Goal: Task Accomplishment & Management: Manage account settings

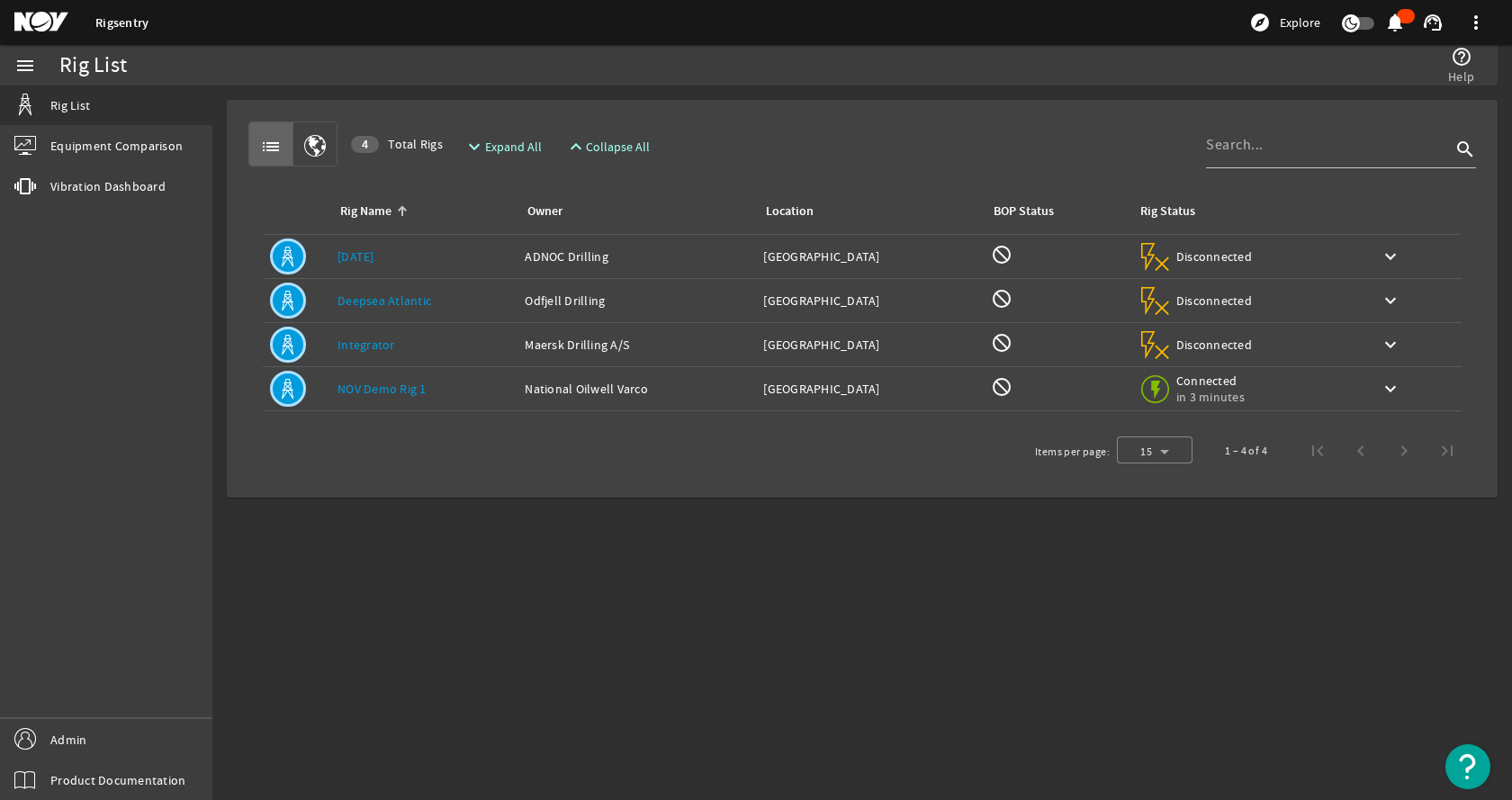
click at [996, 131] on div "list 4 Total Rigs expand_more Expand All expand_less Collapse All search" at bounding box center [861, 144] width 1228 height 45
click at [923, 140] on div "list 4 Total Rigs expand_more Expand All expand_less Collapse All search" at bounding box center [861, 144] width 1228 height 45
click at [119, 739] on link "Admin" at bounding box center [106, 738] width 213 height 40
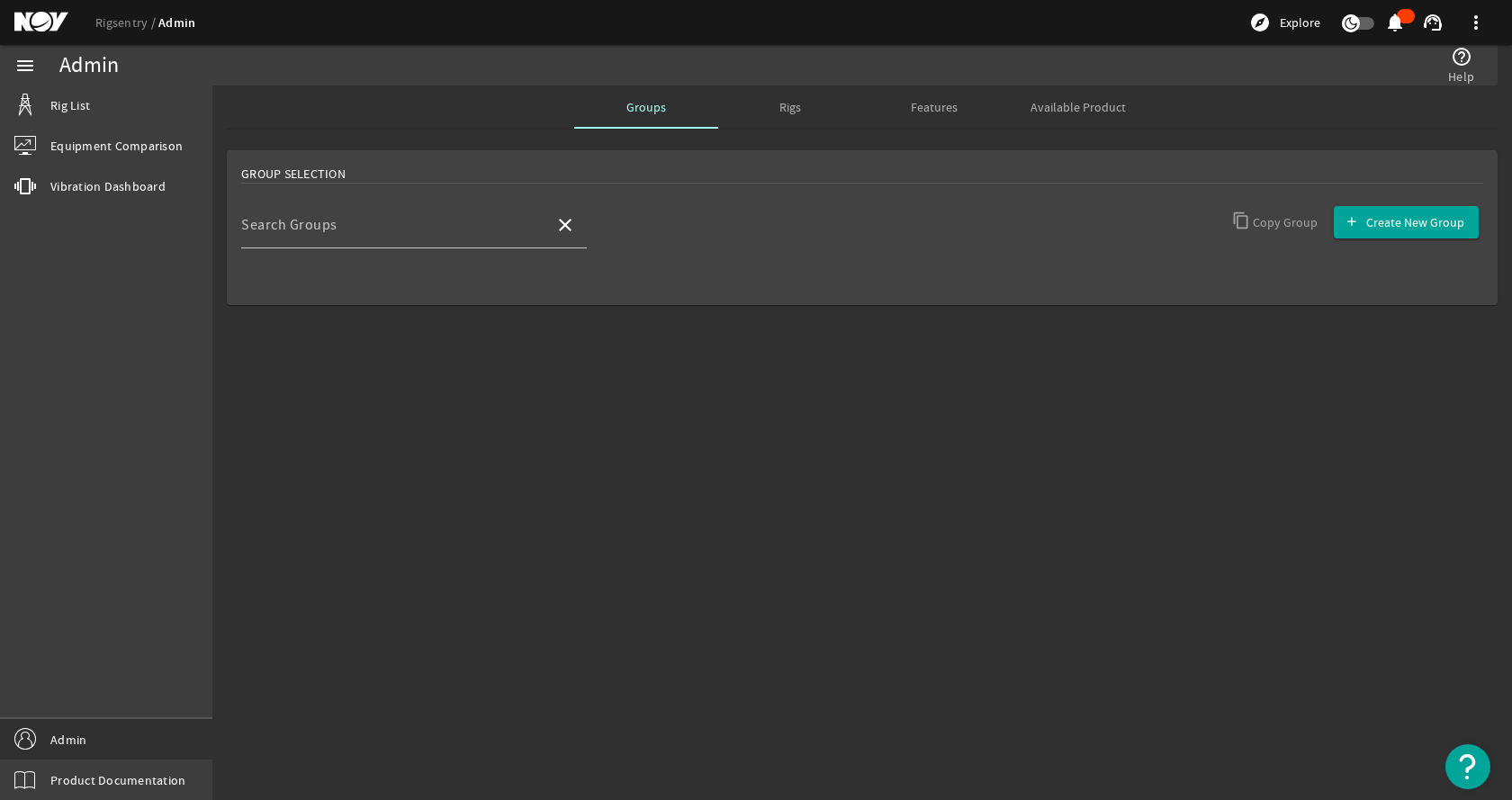
click at [818, 94] on div "Rigs" at bounding box center [790, 107] width 144 height 43
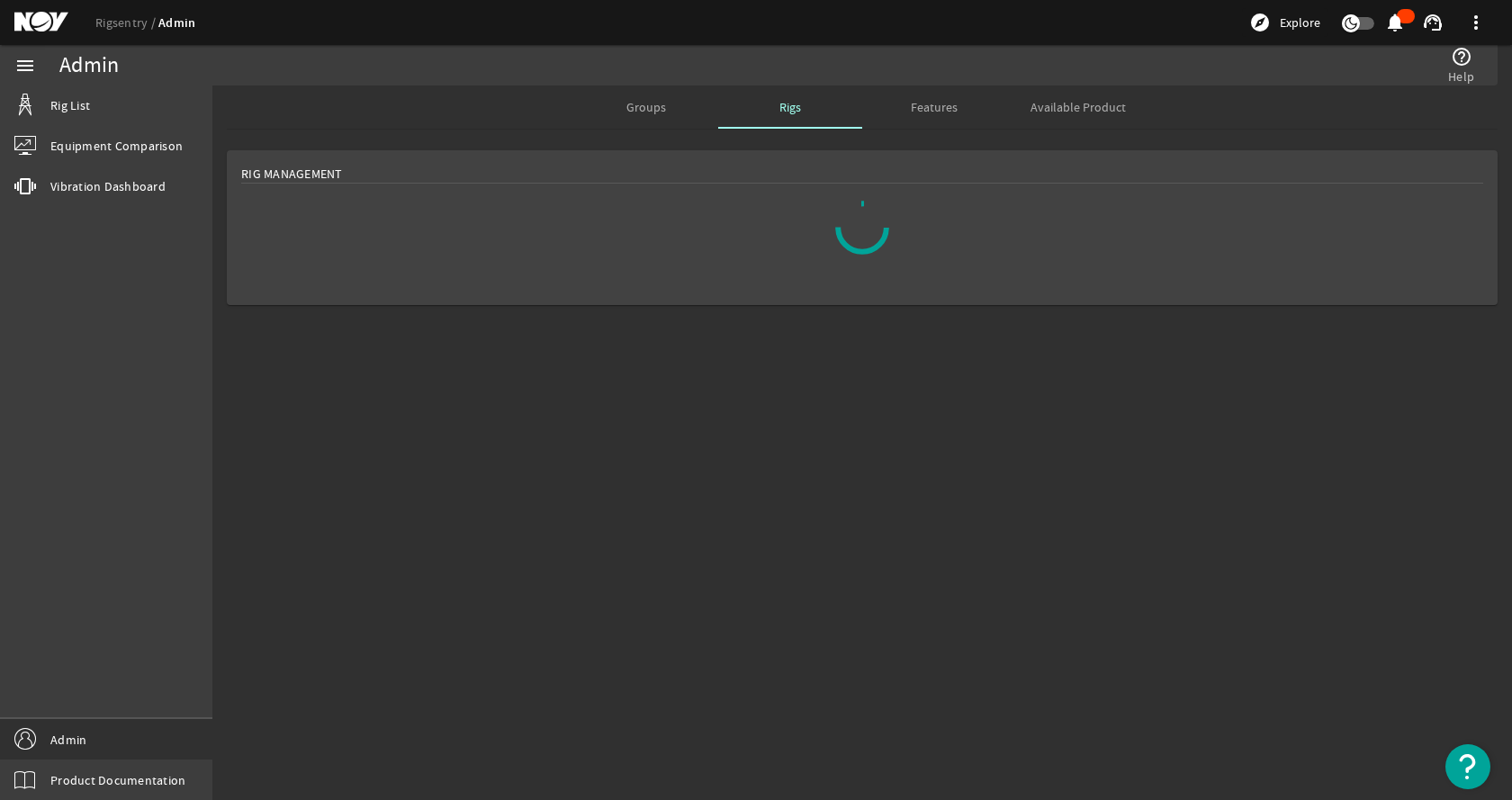
click at [1332, 226] on mat-card "Rig Management" at bounding box center [861, 228] width 1271 height 155
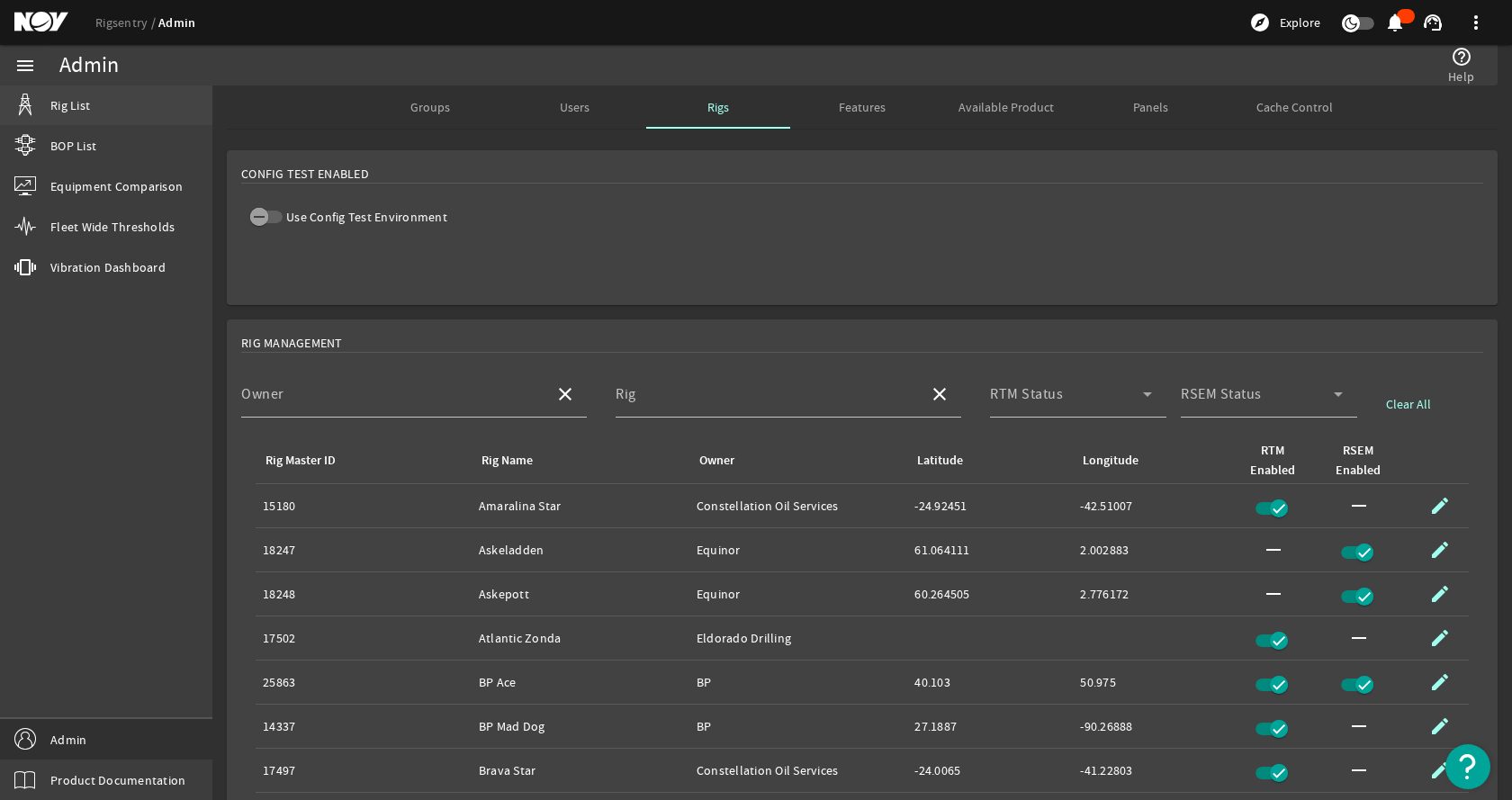
click at [114, 107] on link "Rig List" at bounding box center [106, 105] width 213 height 39
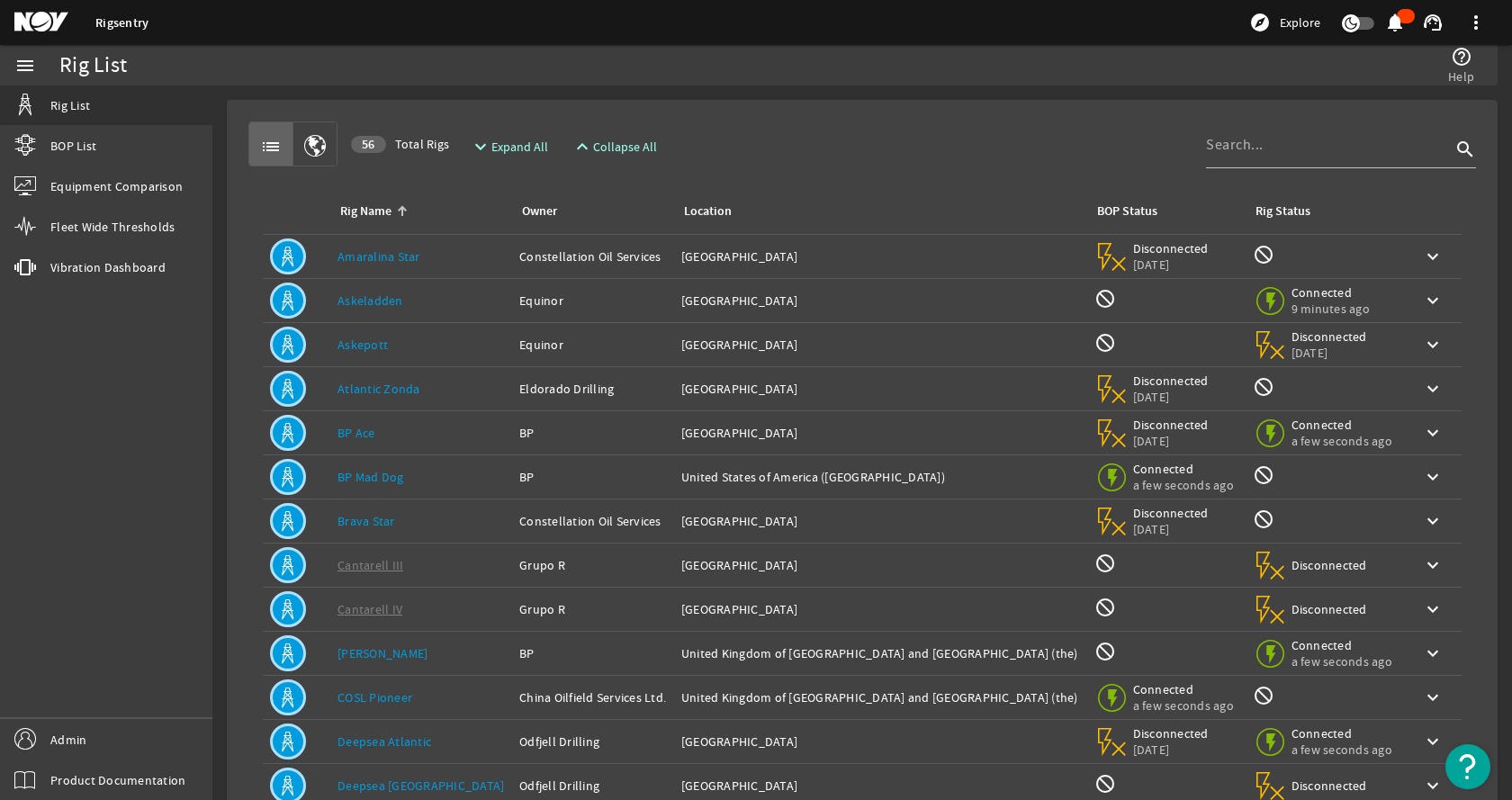
click at [883, 118] on div "list 56 Total Rigs expand_more Expand All expand_less Collapse All search Rig N…" at bounding box center [862, 542] width 1242 height 854
click at [1276, 143] on input at bounding box center [1328, 145] width 245 height 21
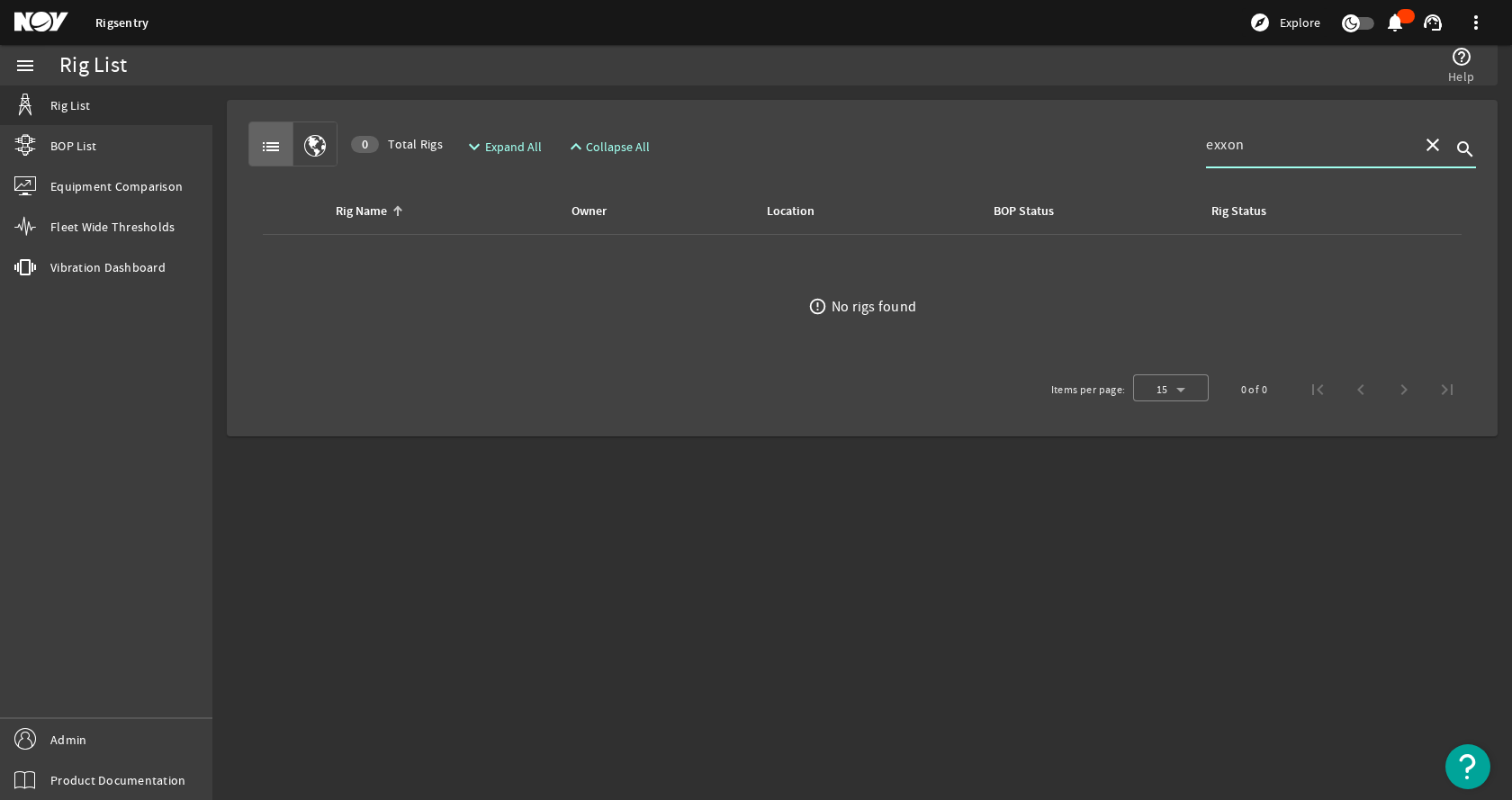
type input "exxon"
click at [1435, 146] on mat-icon "close" at bounding box center [1432, 145] width 21 height 21
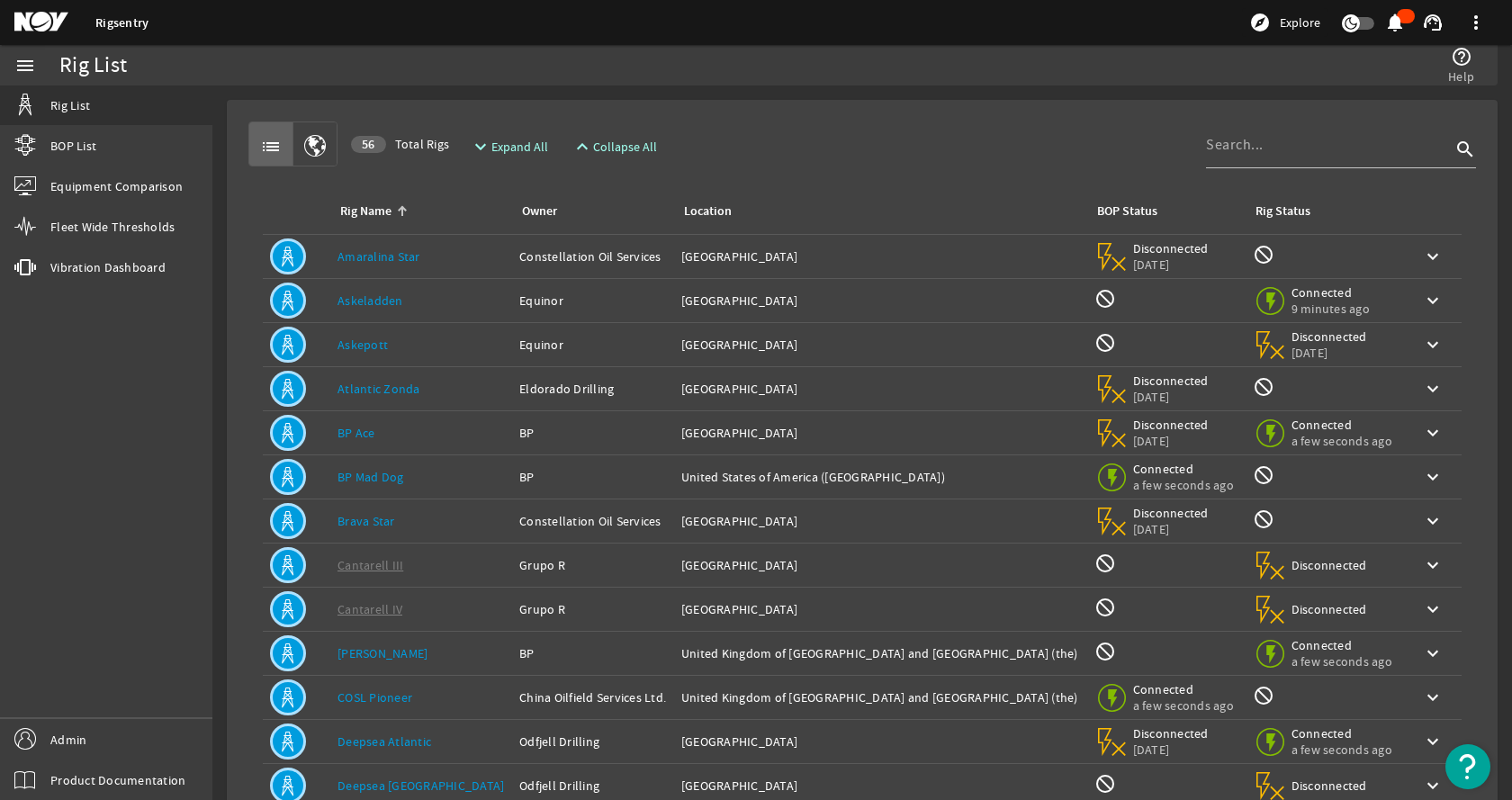
click at [986, 129] on div "list 56 Total Rigs expand_more Expand All expand_less Collapse All search" at bounding box center [861, 144] width 1228 height 45
click at [58, 739] on span "Admin" at bounding box center [68, 739] width 36 height 18
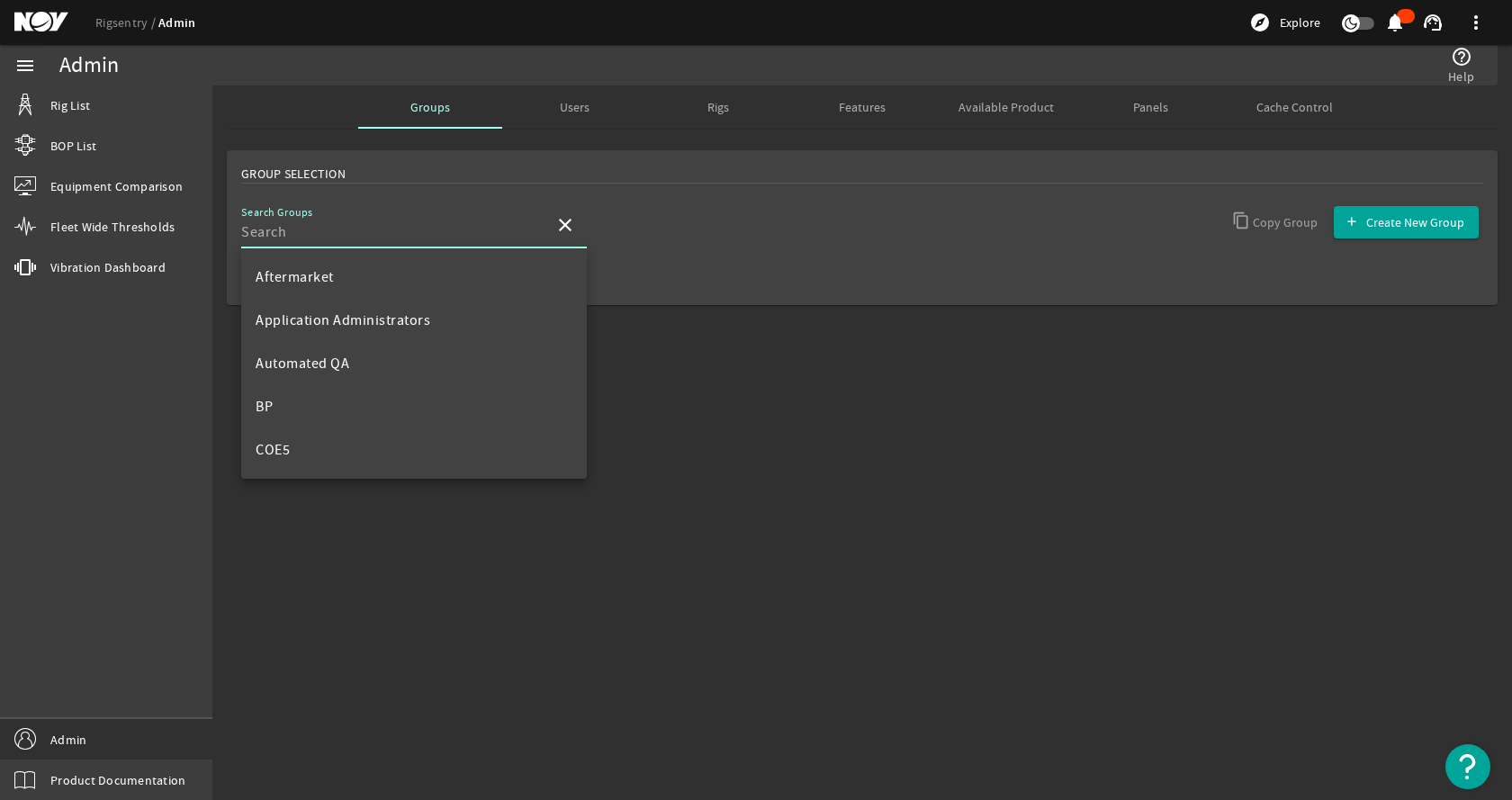
click at [414, 228] on input "Search Groups" at bounding box center [391, 231] width 298 height 21
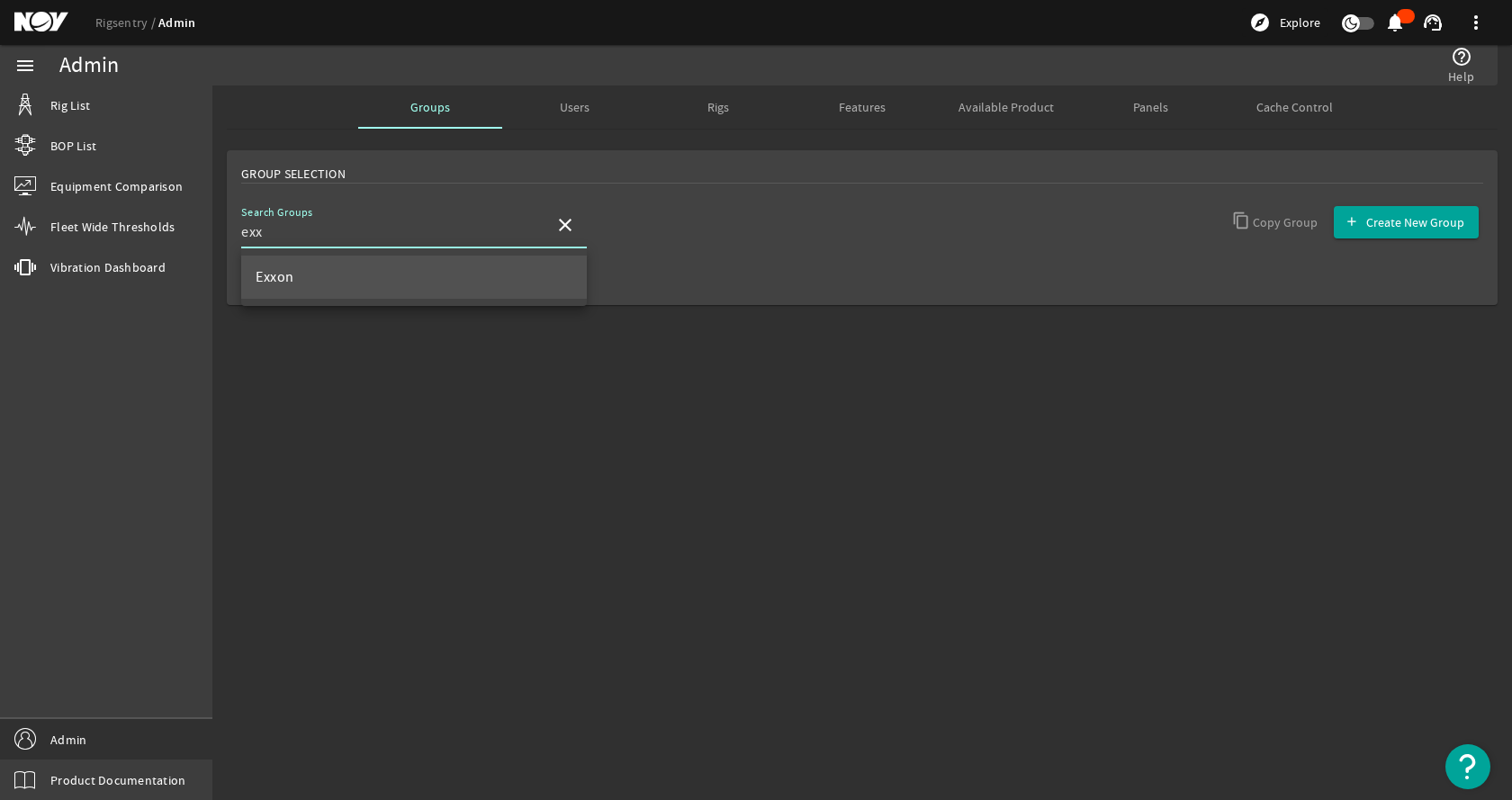
click at [482, 287] on mat-option "Exxon" at bounding box center [414, 277] width 346 height 43
type input "Exxon"
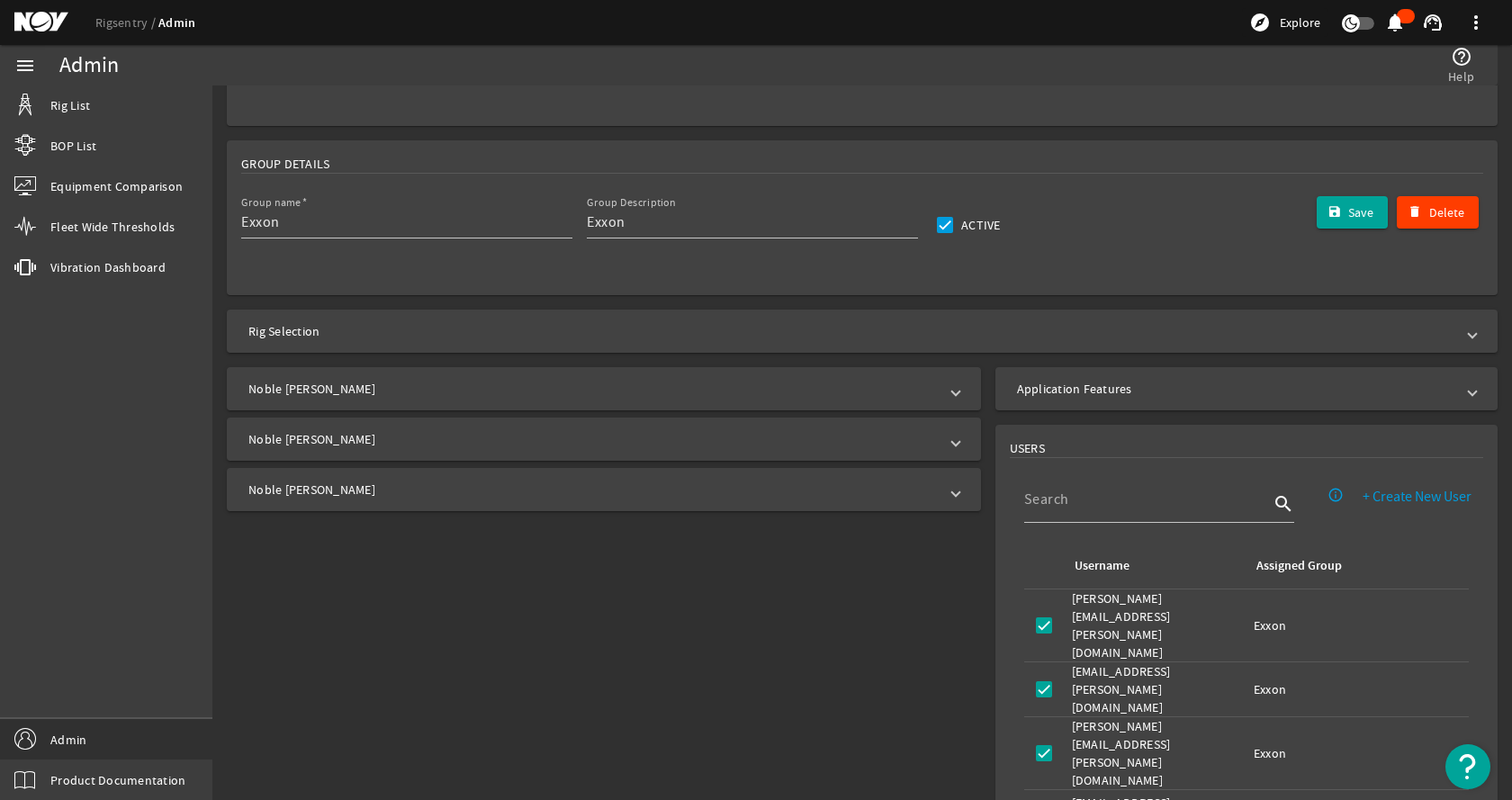
scroll to position [180, 0]
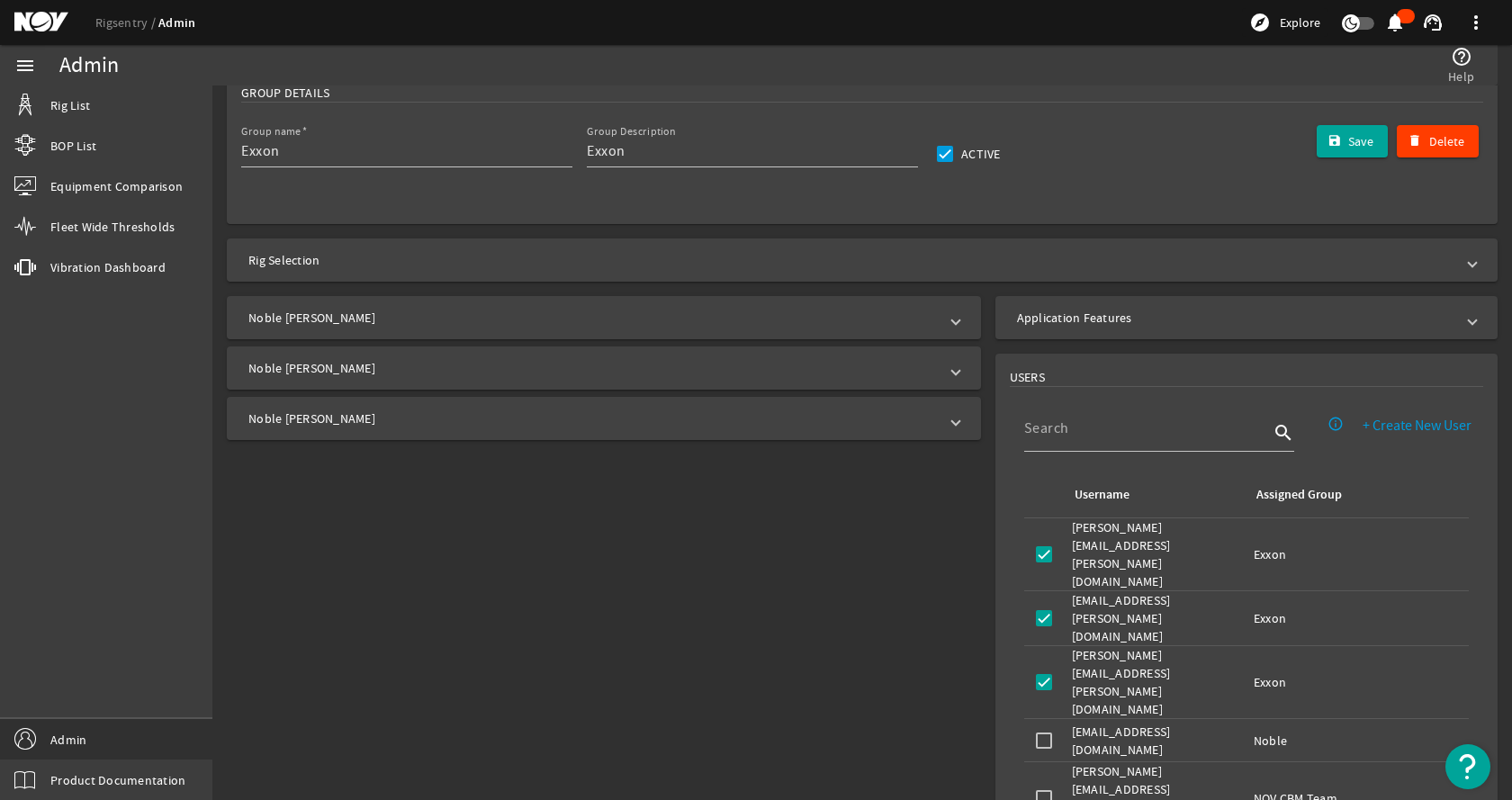
scroll to position [90, 0]
